Goal: Information Seeking & Learning: Understand process/instructions

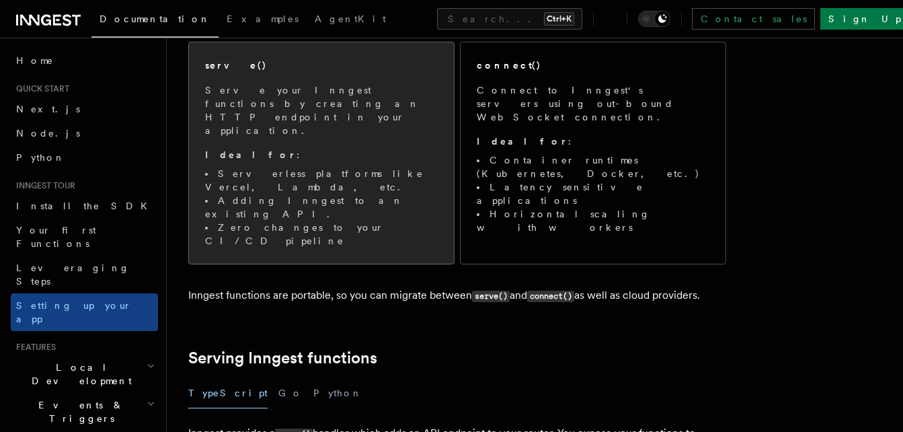
click at [345, 194] on li "Adding Inngest to an existing API." at bounding box center [321, 207] width 233 height 27
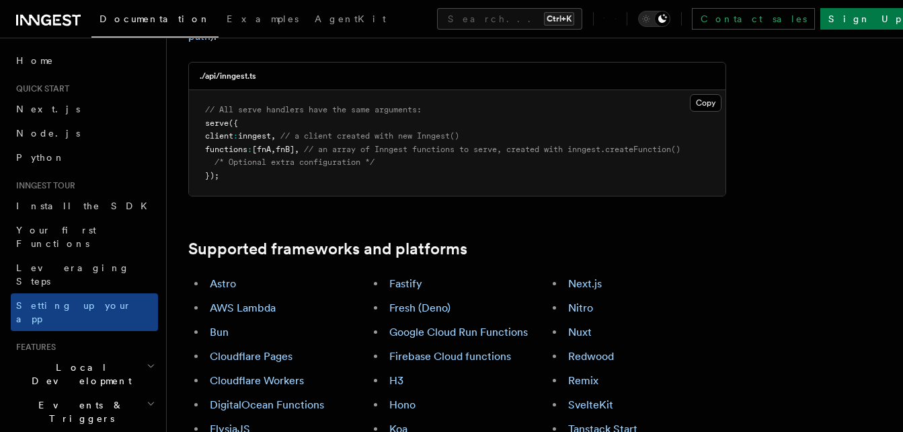
scroll to position [650, 0]
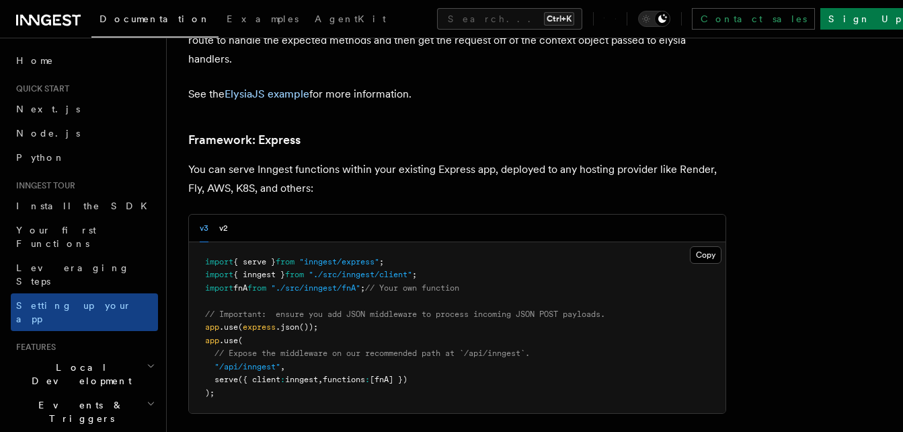
scroll to position [3993, 0]
click at [264, 321] on span "express" at bounding box center [259, 325] width 33 height 9
copy code "app .use ( express .json ());"
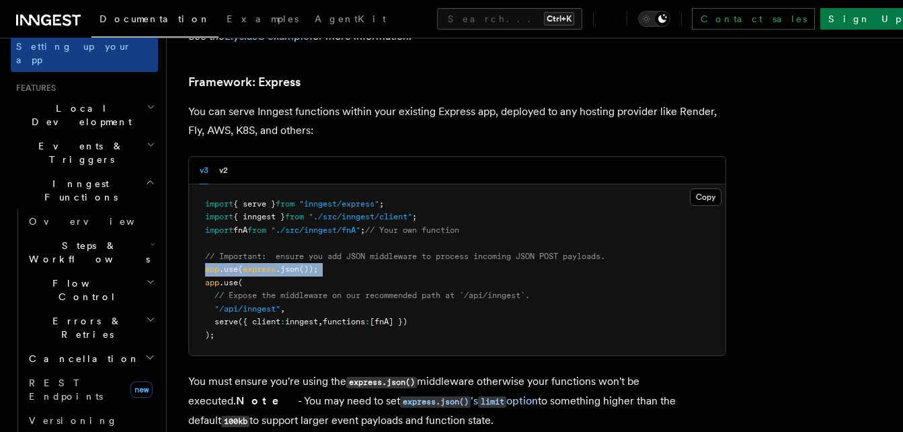
scroll to position [4049, 0]
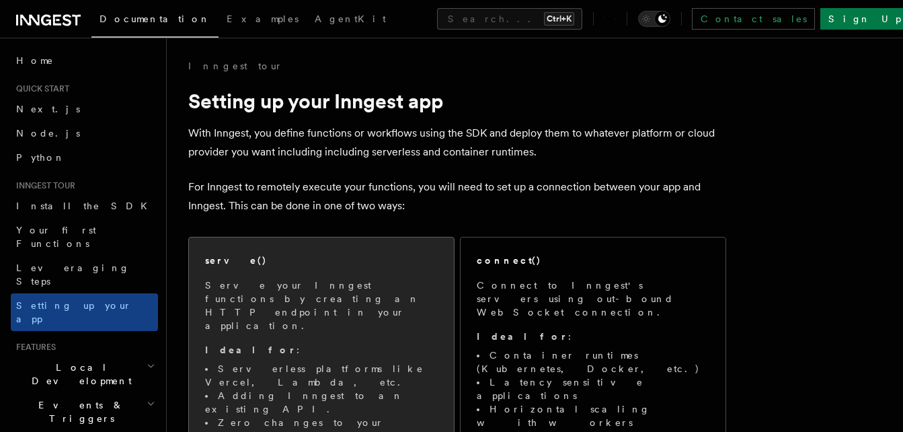
drag, startPoint x: 0, startPoint y: 0, endPoint x: 343, endPoint y: 327, distance: 474.5
click at [343, 343] on p "Ideal for :" at bounding box center [321, 349] width 233 height 13
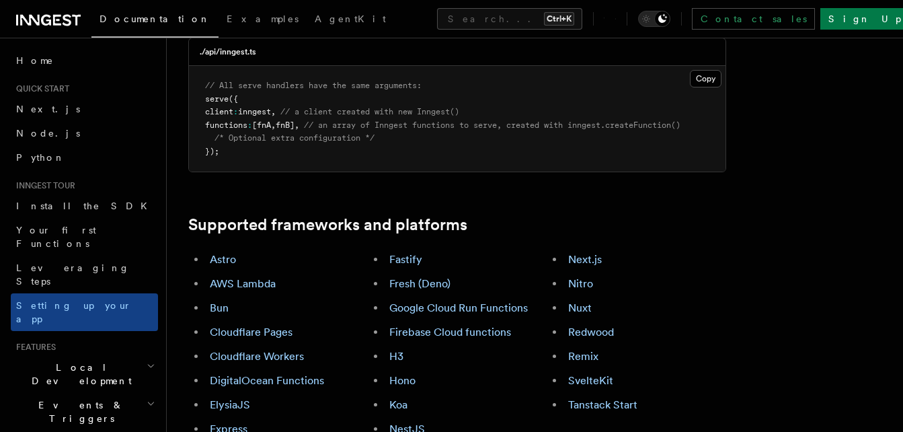
scroll to position [673, 0]
click at [240, 423] on link "Express" at bounding box center [229, 429] width 38 height 13
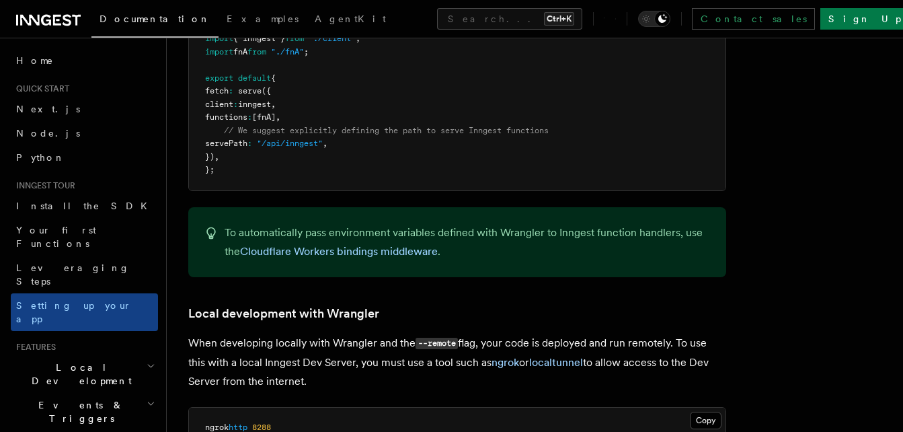
scroll to position [2500, 0]
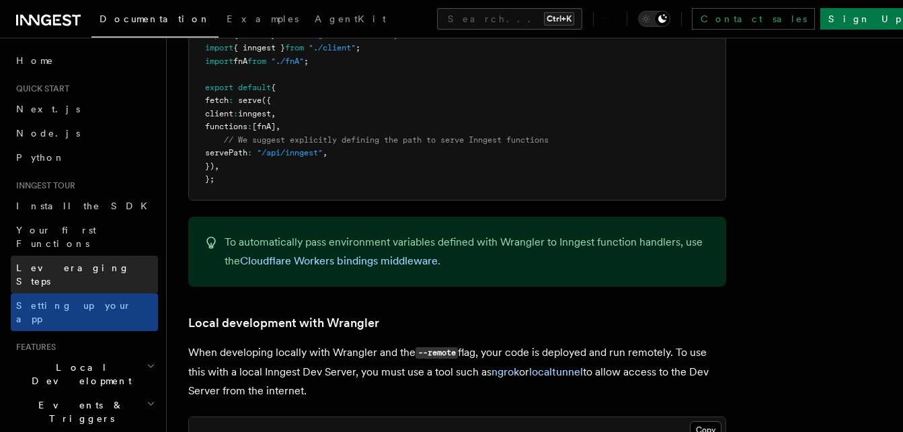
click at [101, 255] on link "Leveraging Steps" at bounding box center [84, 274] width 147 height 38
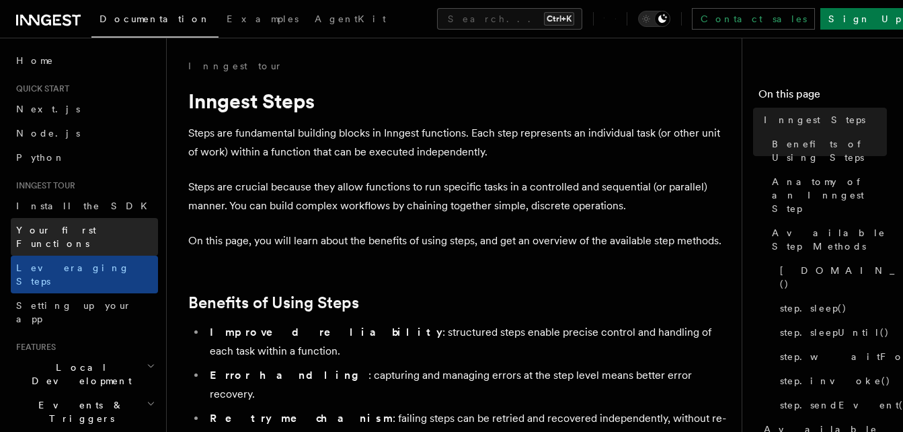
click at [99, 236] on link "Your first Functions" at bounding box center [84, 237] width 147 height 38
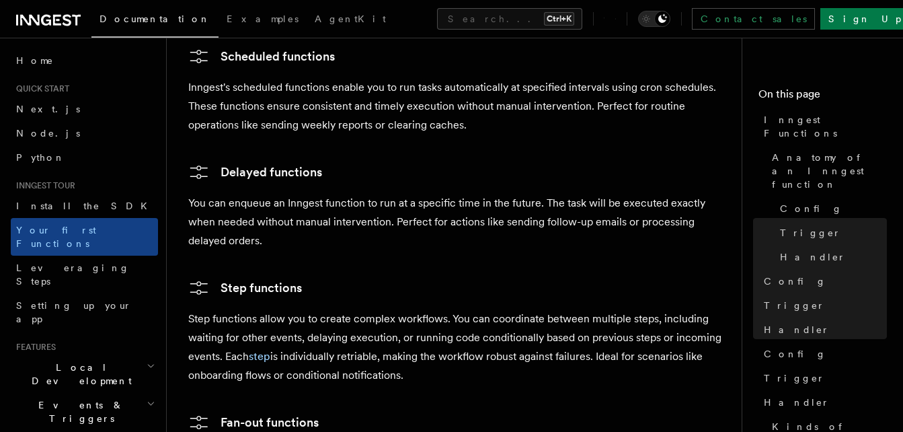
scroll to position [2259, 0]
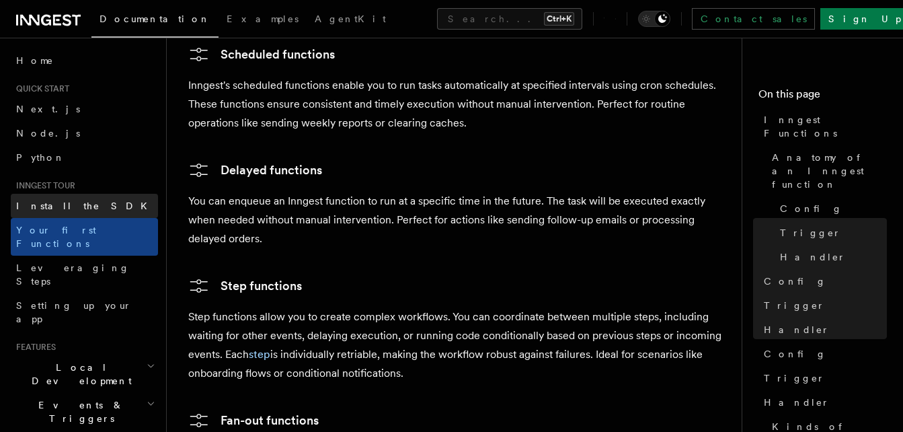
click at [101, 212] on link "Install the SDK" at bounding box center [84, 206] width 147 height 24
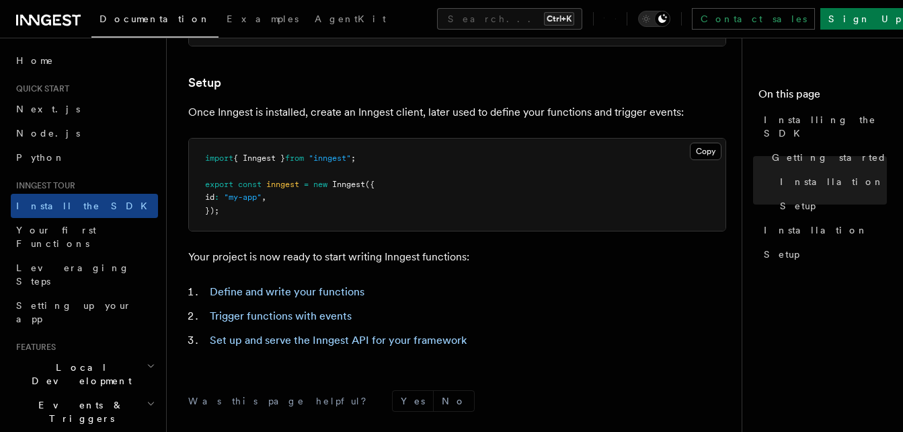
scroll to position [503, 0]
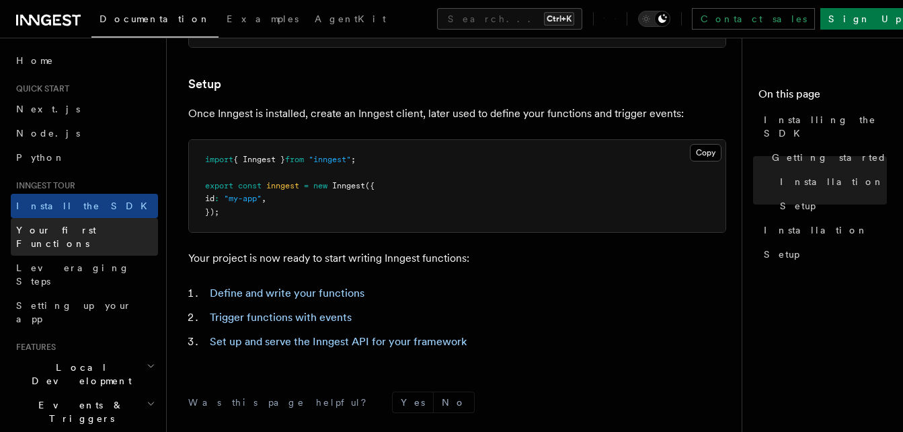
click at [93, 228] on span "Your first Functions" at bounding box center [56, 236] width 80 height 24
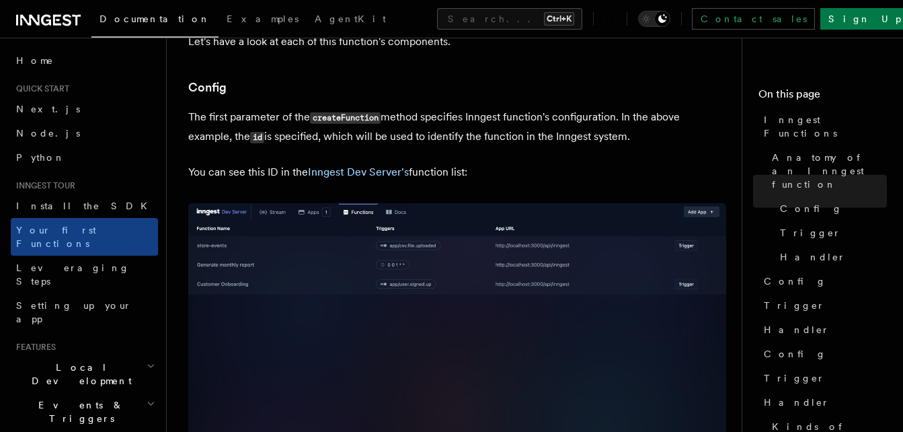
scroll to position [778, 0]
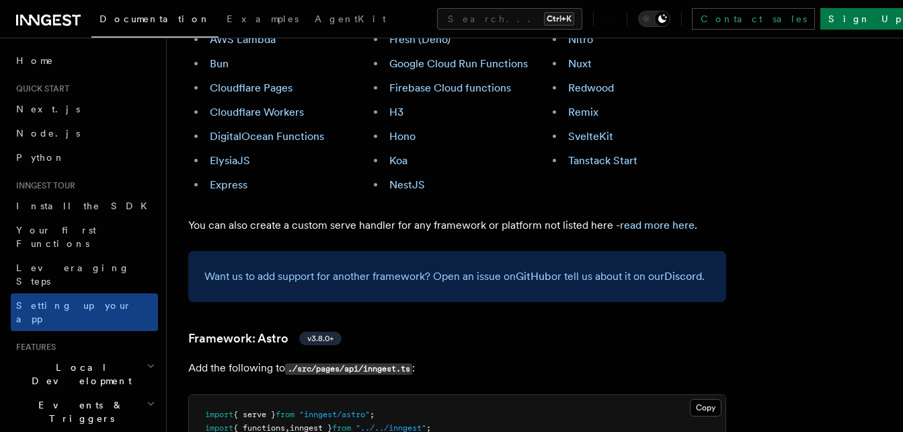
scroll to position [850, 0]
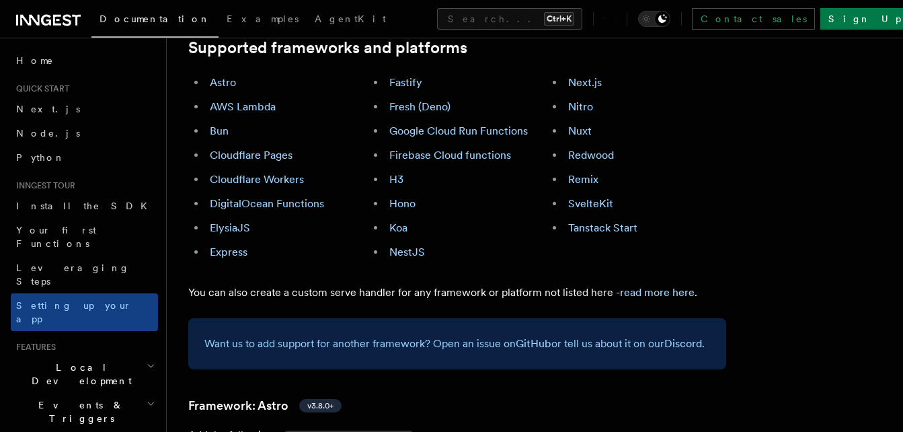
click at [248, 188] on div "Astro AWS Lambda Bun Cloudflare Pages Cloudflare Workers DigitalOcean Functions…" at bounding box center [277, 167] width 179 height 199
click at [243, 245] on link "Express" at bounding box center [229, 251] width 38 height 13
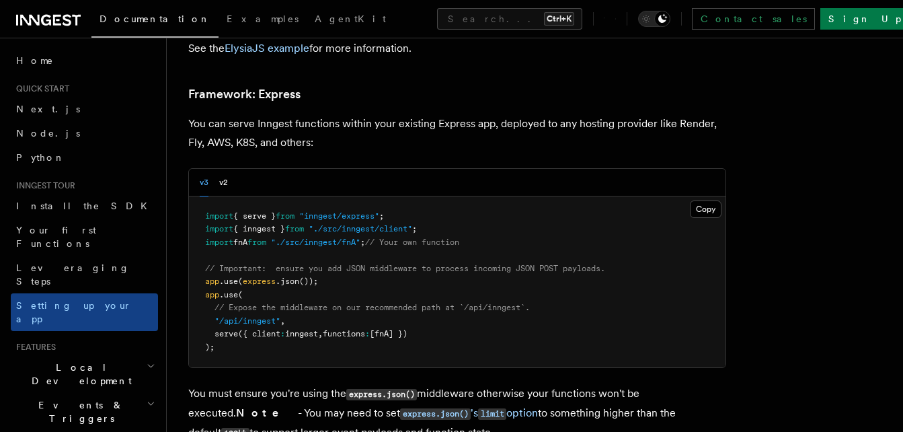
scroll to position [4038, 0]
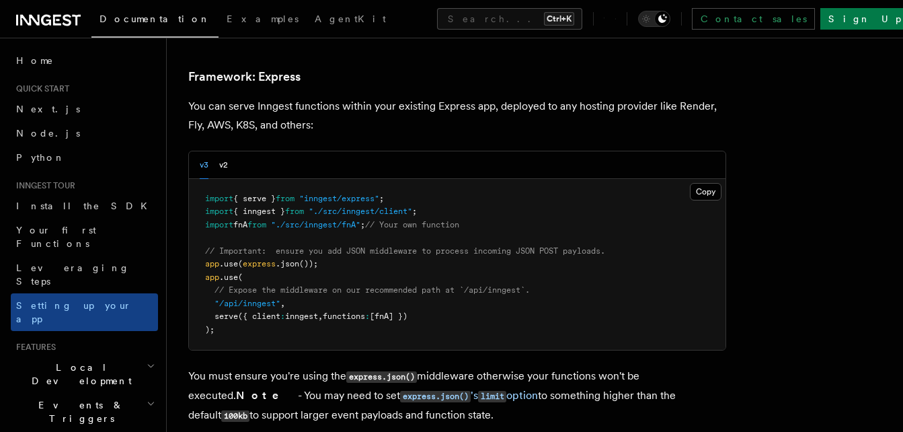
scroll to position [4053, 0]
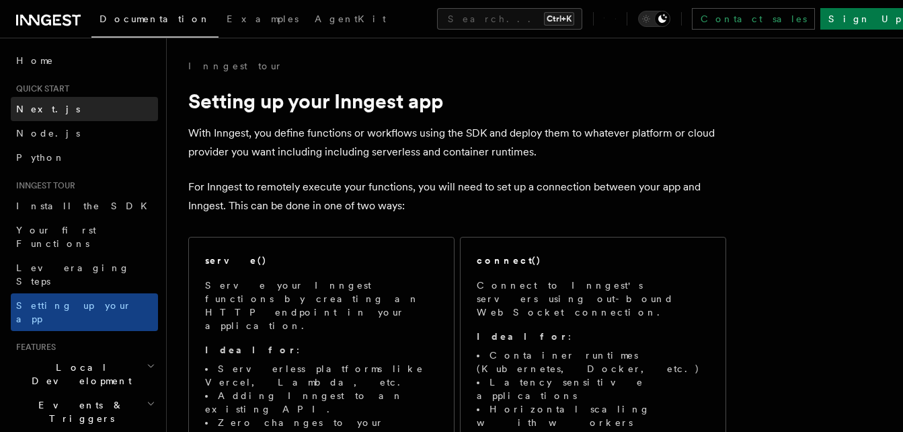
click at [70, 112] on link "Next.js" at bounding box center [84, 109] width 147 height 24
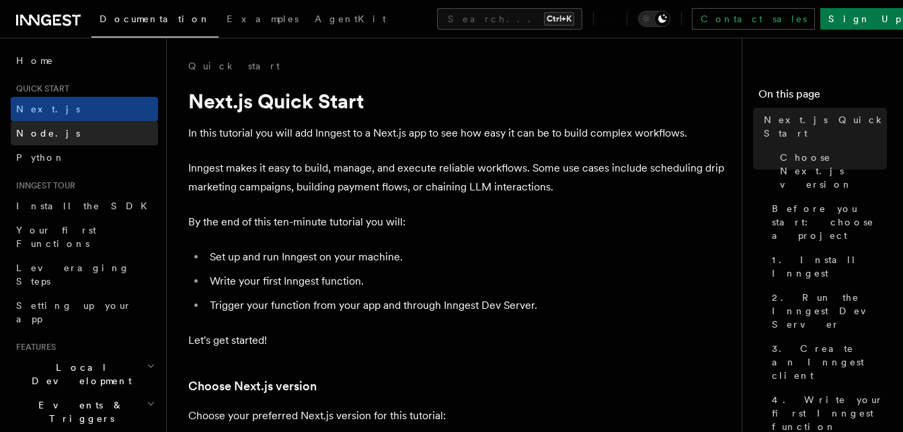
click at [99, 145] on link "Node.js" at bounding box center [84, 133] width 147 height 24
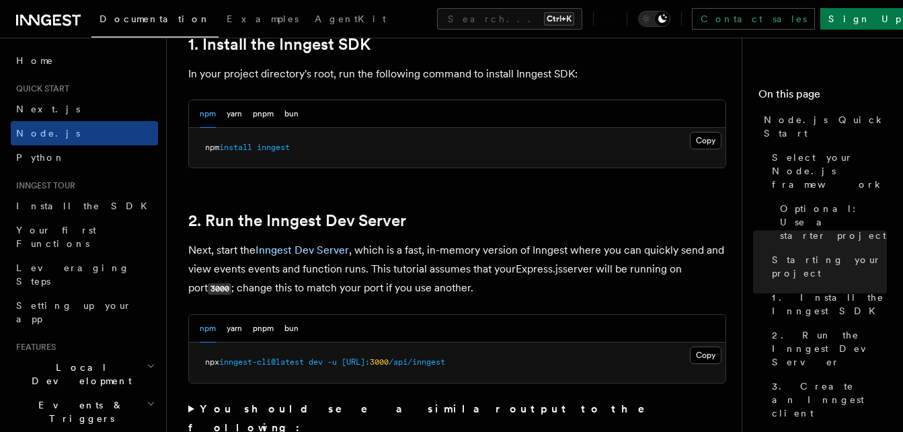
scroll to position [931, 0]
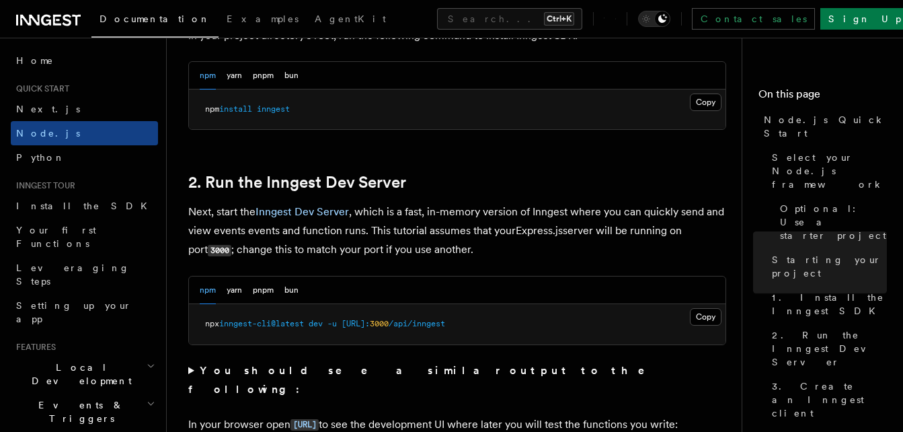
click at [368, 327] on span "[URL]:" at bounding box center [355, 323] width 28 height 9
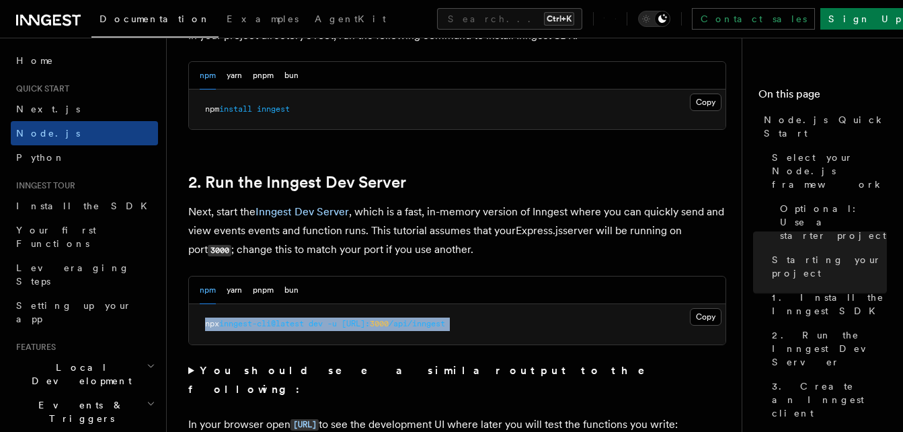
copy div "npx inngest-cli@latest dev -u [URL]: 3000 /api/inngest"
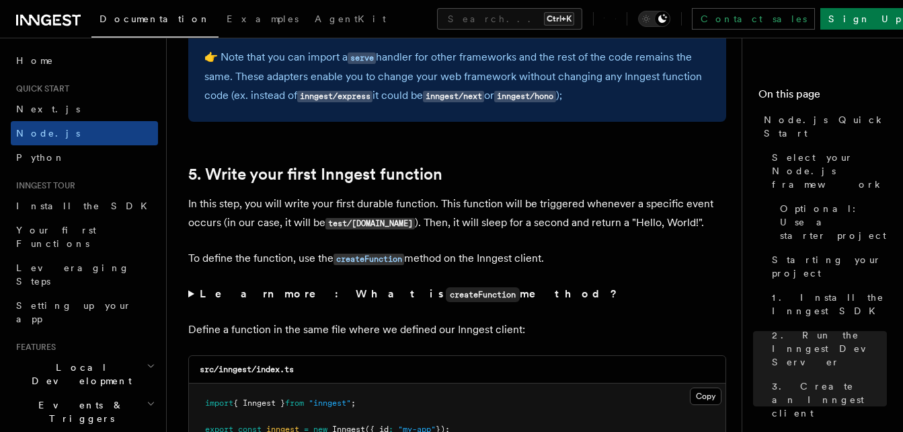
scroll to position [2506, 0]
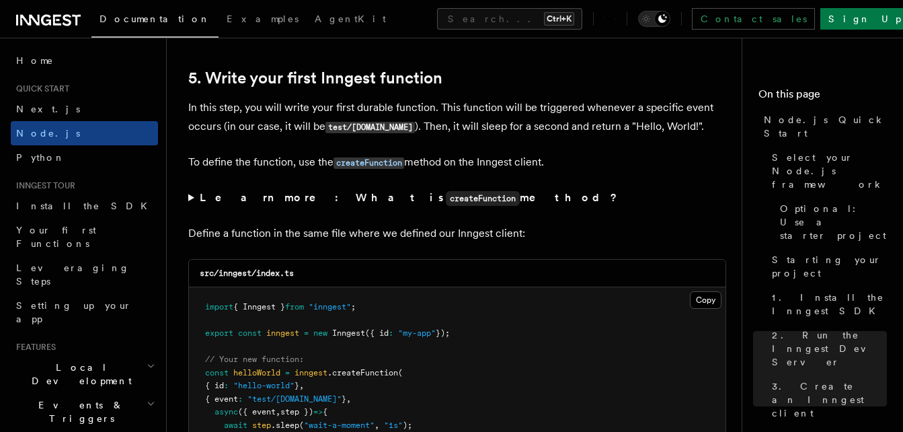
click at [194, 198] on summary "Learn more: What is createFunction method?" at bounding box center [457, 197] width 538 height 19
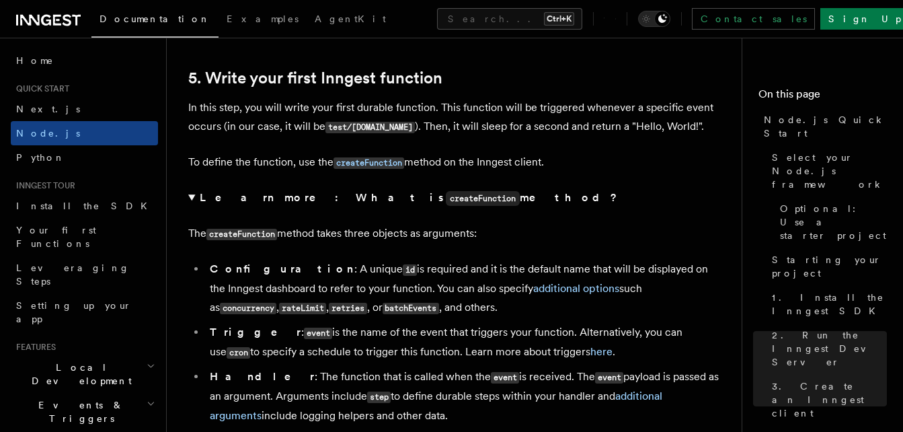
click at [194, 198] on summary "Learn more: What is createFunction method?" at bounding box center [457, 197] width 538 height 19
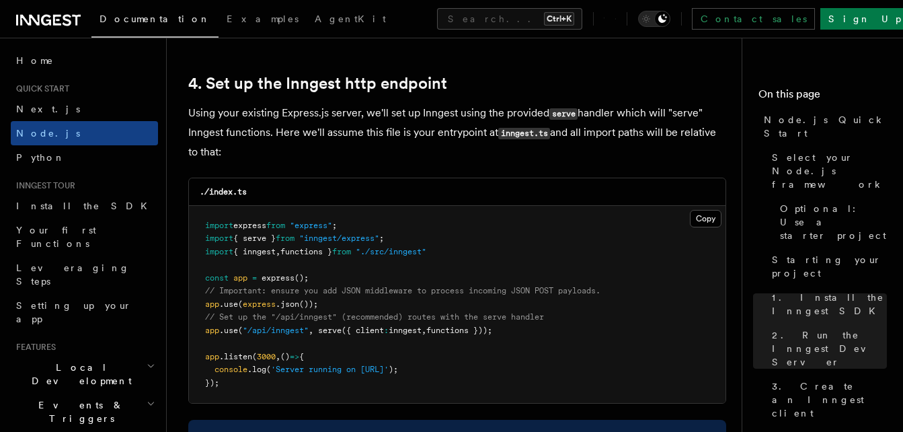
scroll to position [2063, 0]
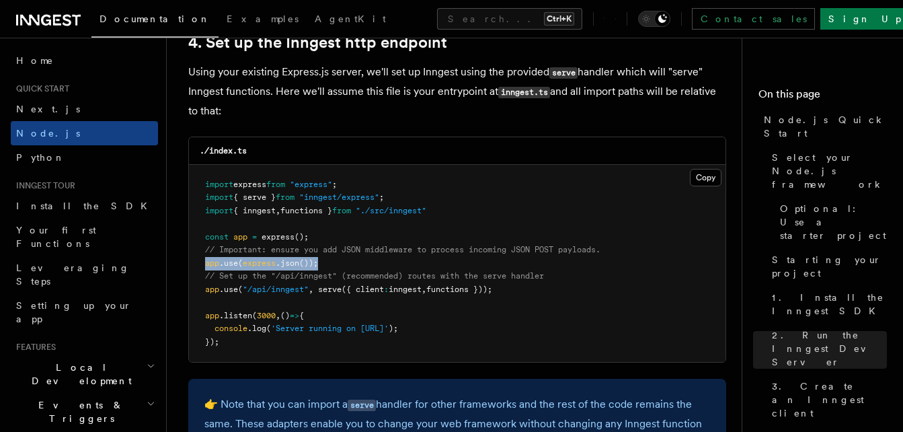
drag, startPoint x: 322, startPoint y: 259, endPoint x: 198, endPoint y: 267, distance: 124.6
click at [198, 267] on pre "import express from "express" ; import { serve } from "inngest/express" ; impor…" at bounding box center [457, 264] width 536 height 198
copy span "app .use ( express .json ());"
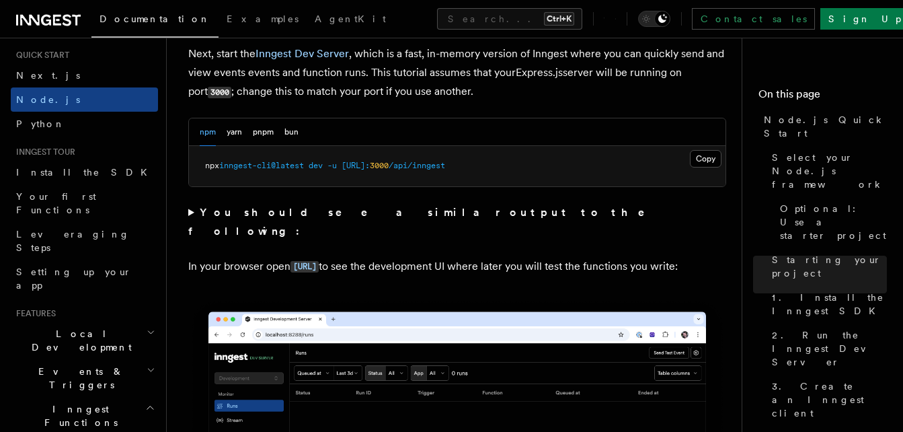
scroll to position [34, 0]
click at [84, 179] on link "Install the SDK" at bounding box center [84, 171] width 147 height 24
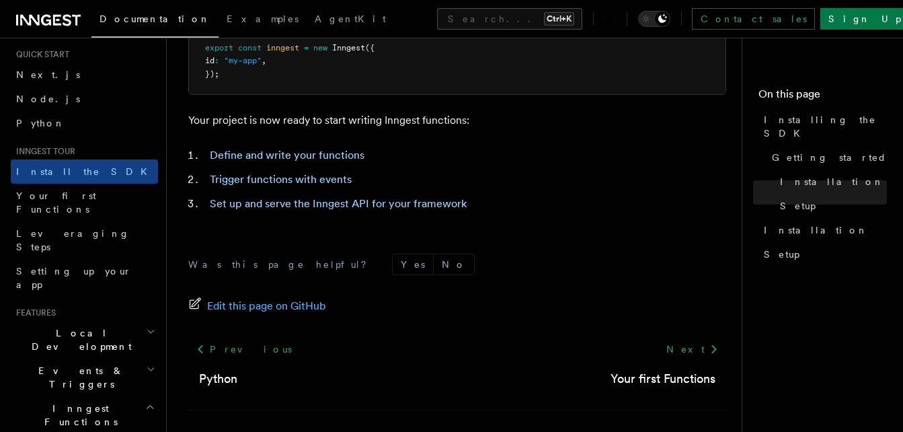
scroll to position [686, 0]
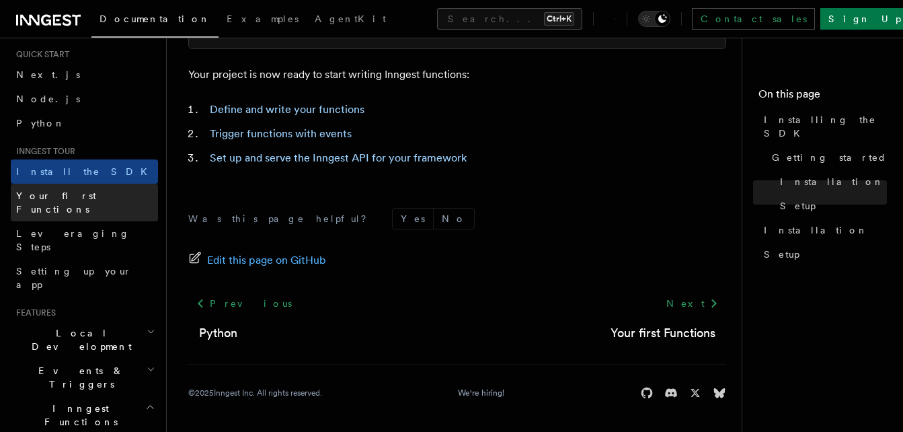
click at [117, 198] on link "Your first Functions" at bounding box center [84, 202] width 147 height 38
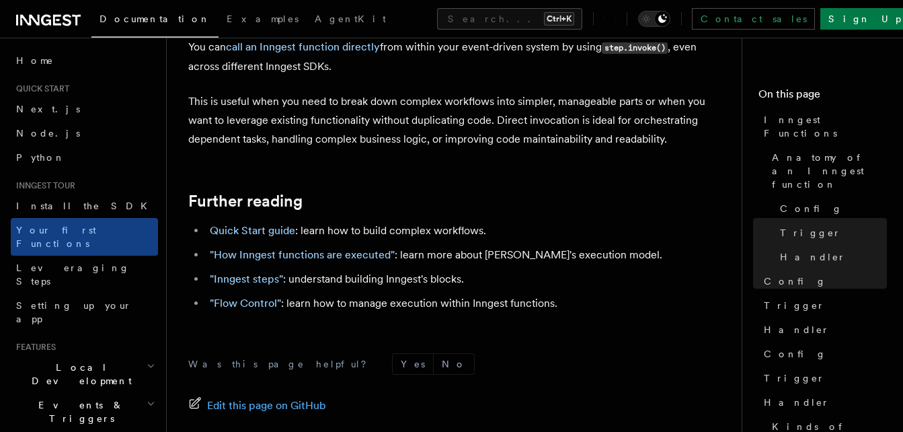
scroll to position [2765, 0]
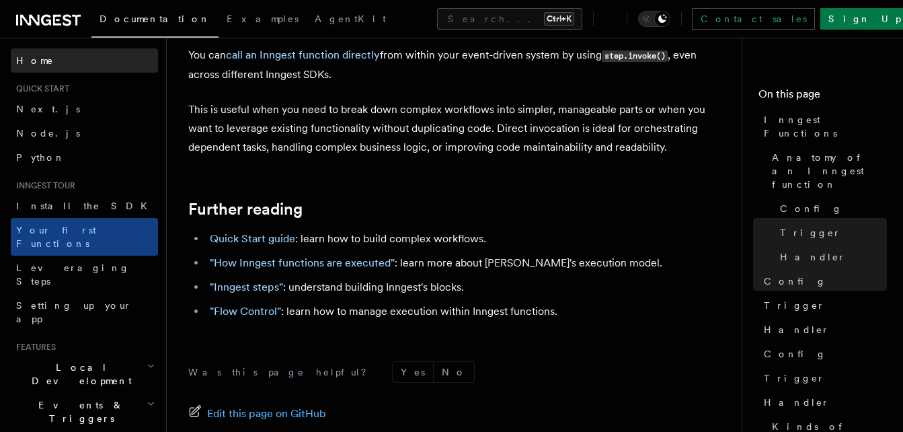
click at [58, 58] on link "Home" at bounding box center [84, 60] width 147 height 24
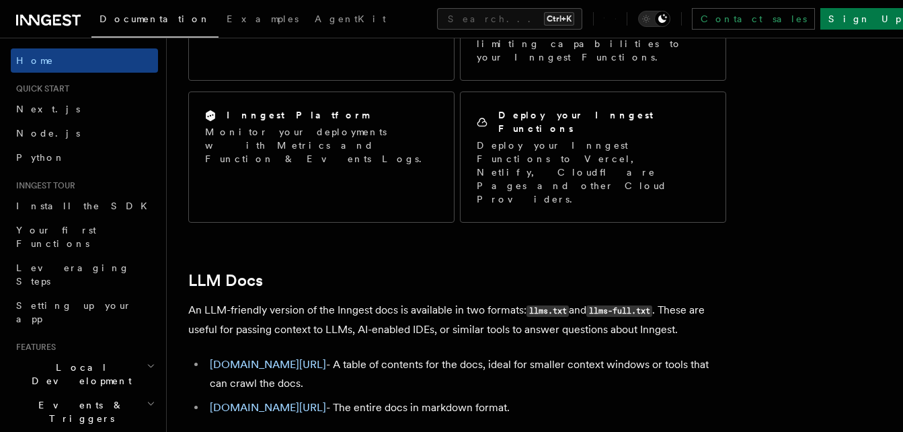
scroll to position [1284, 0]
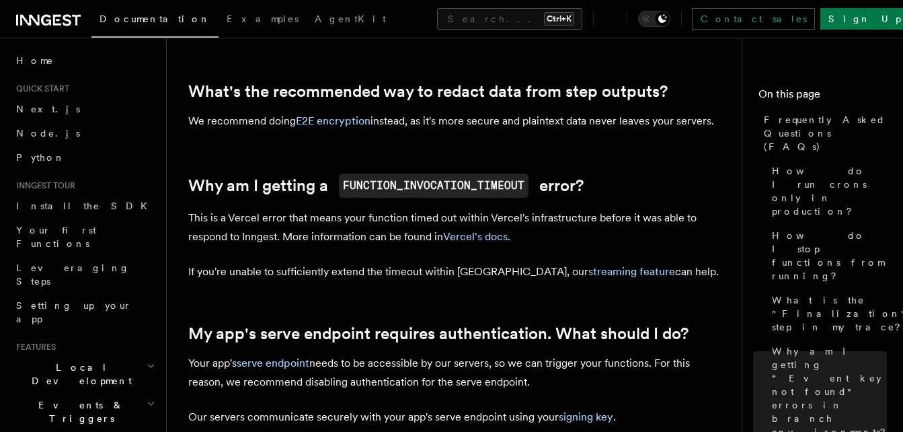
scroll to position [1319, 0]
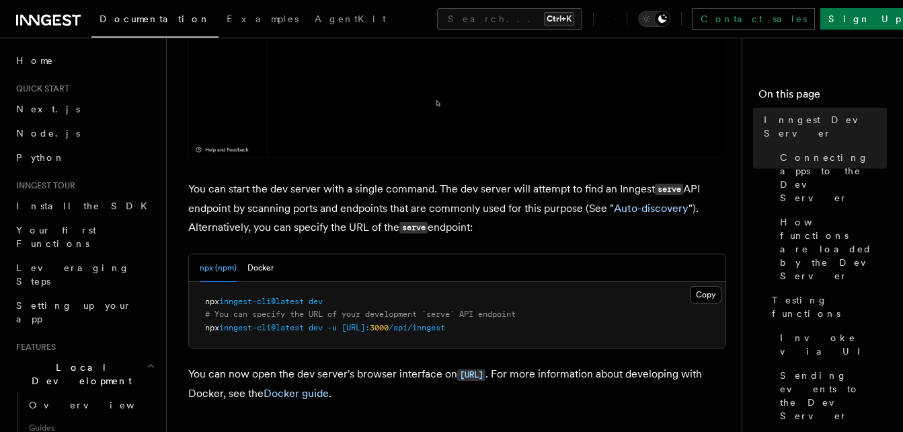
scroll to position [437, 0]
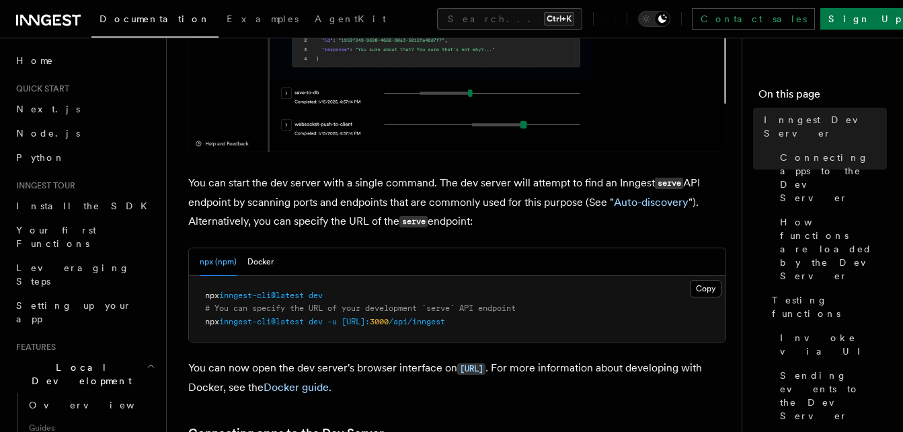
drag, startPoint x: 413, startPoint y: 321, endPoint x: 514, endPoint y: 358, distance: 107.6
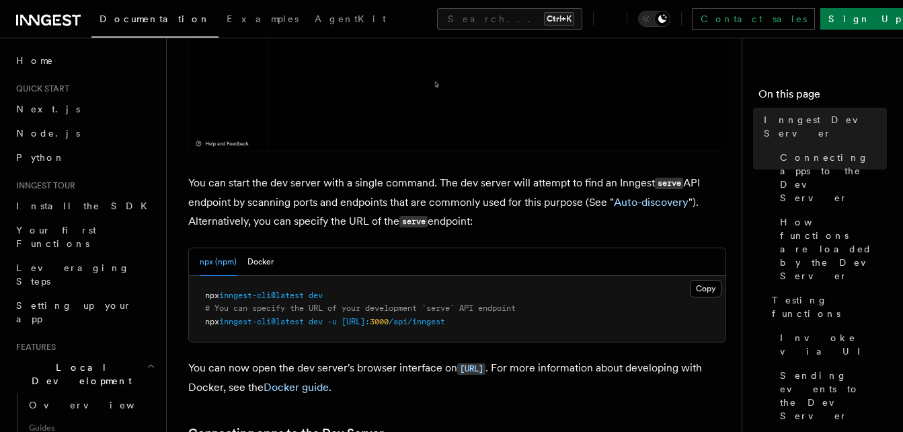
click at [514, 358] on p "You can now open the dev server's browser interface on http://localhost:8288 . …" at bounding box center [457, 377] width 538 height 38
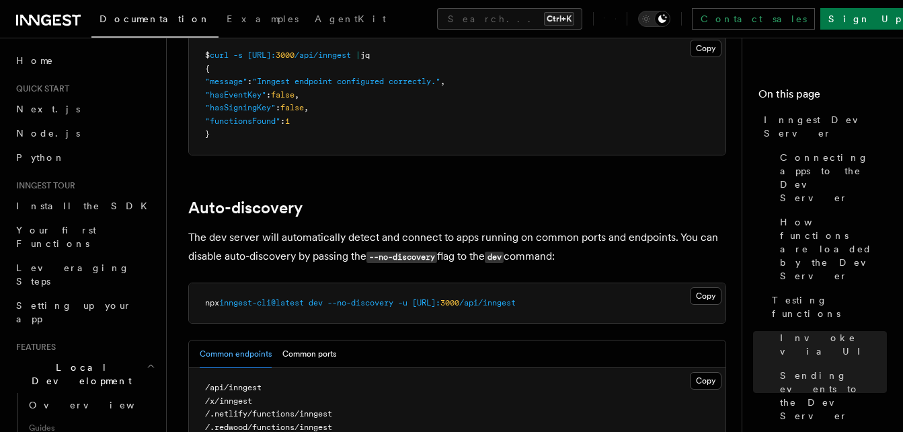
scroll to position [4038, 0]
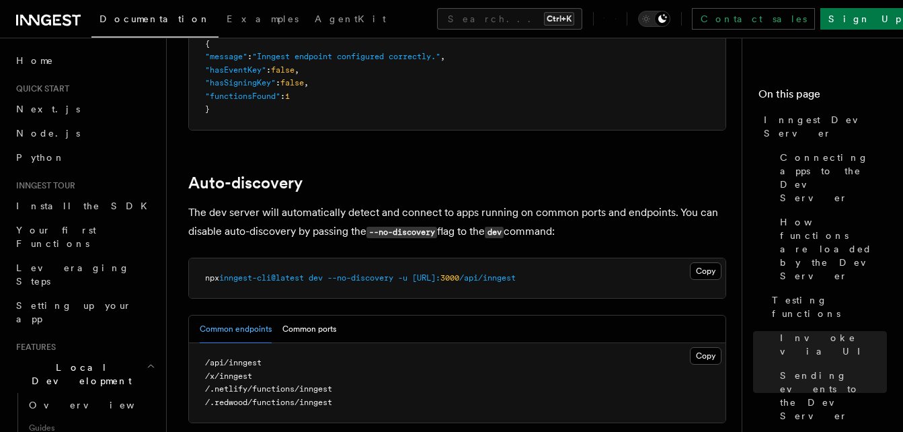
click at [440, 273] on span "http://localhost:" at bounding box center [426, 277] width 28 height 9
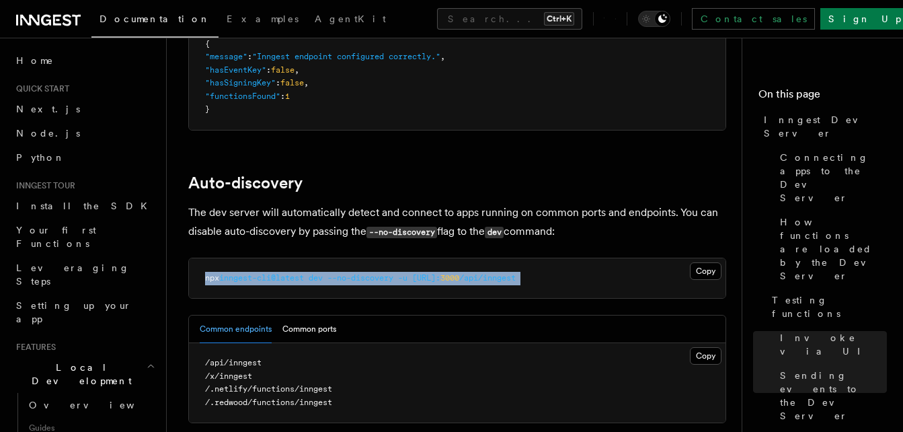
click at [440, 273] on span "http://localhost:" at bounding box center [426, 277] width 28 height 9
copy article "npx inngest-cli@latest dev --no-discovery -u http://localhost: 3000 /api/inngest"
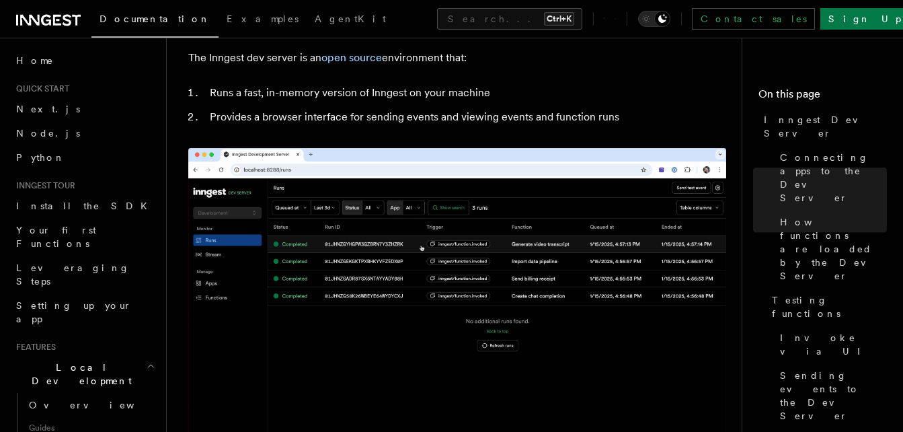
scroll to position [0, 0]
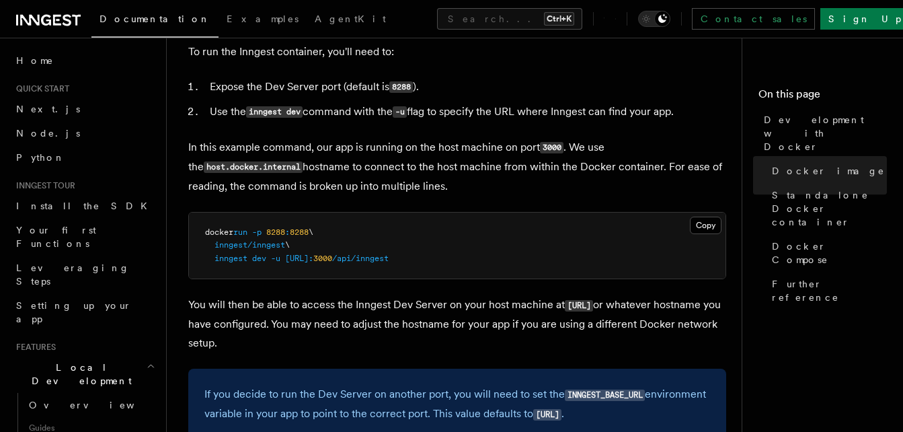
scroll to position [449, 0]
